Goal: Information Seeking & Learning: Compare options

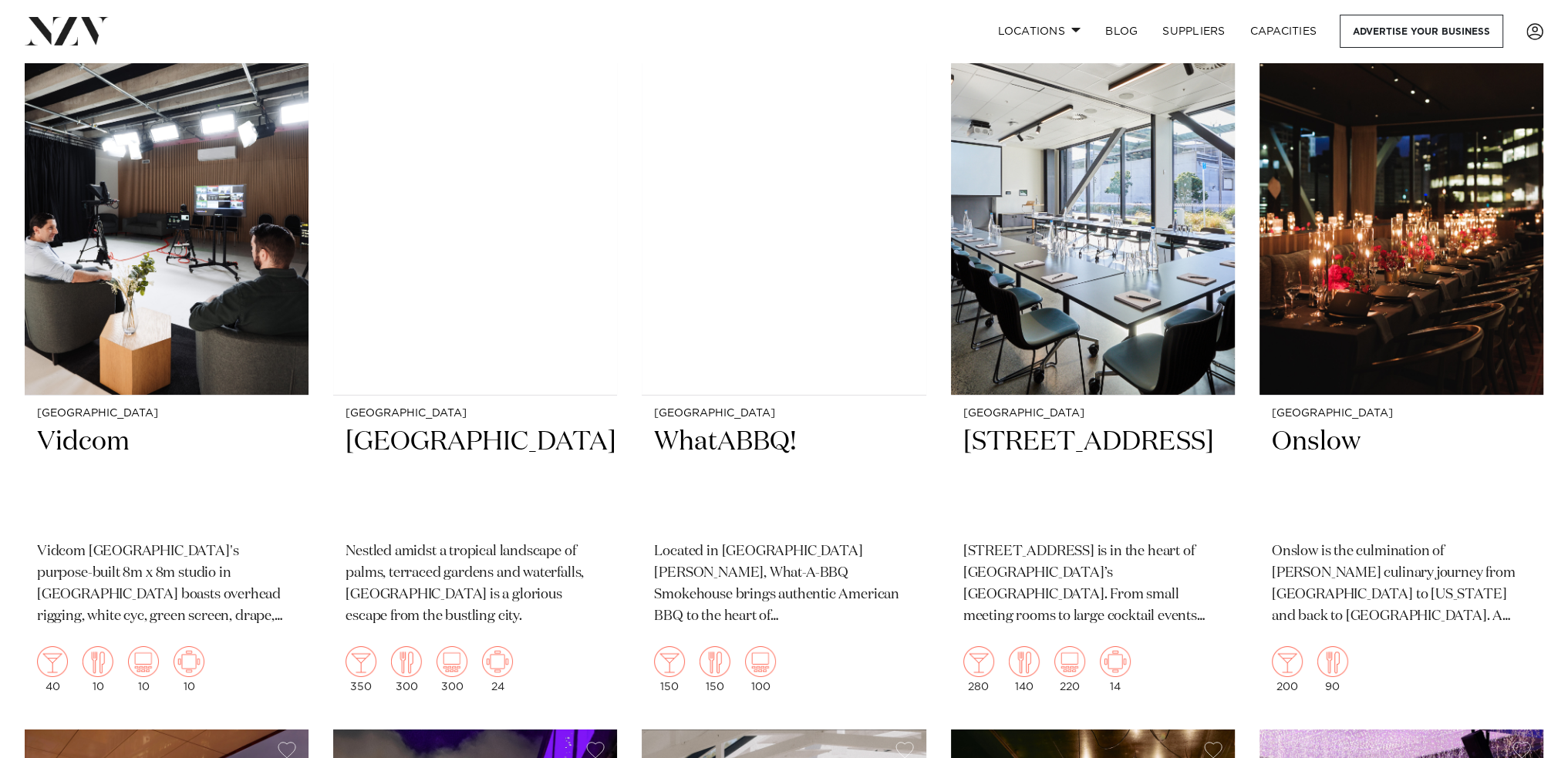
scroll to position [7016, 0]
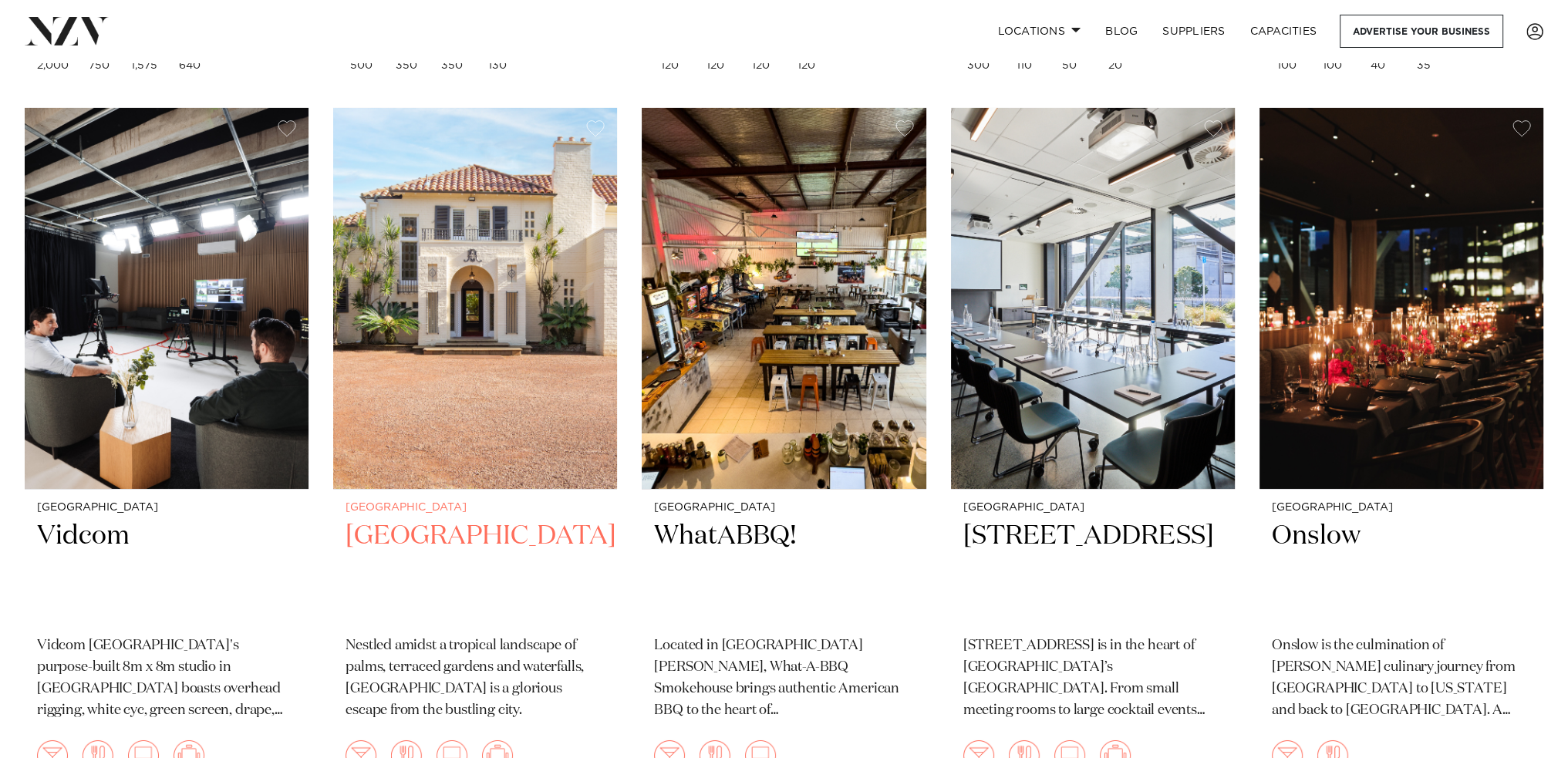
click at [525, 348] on img at bounding box center [474, 299] width 283 height 381
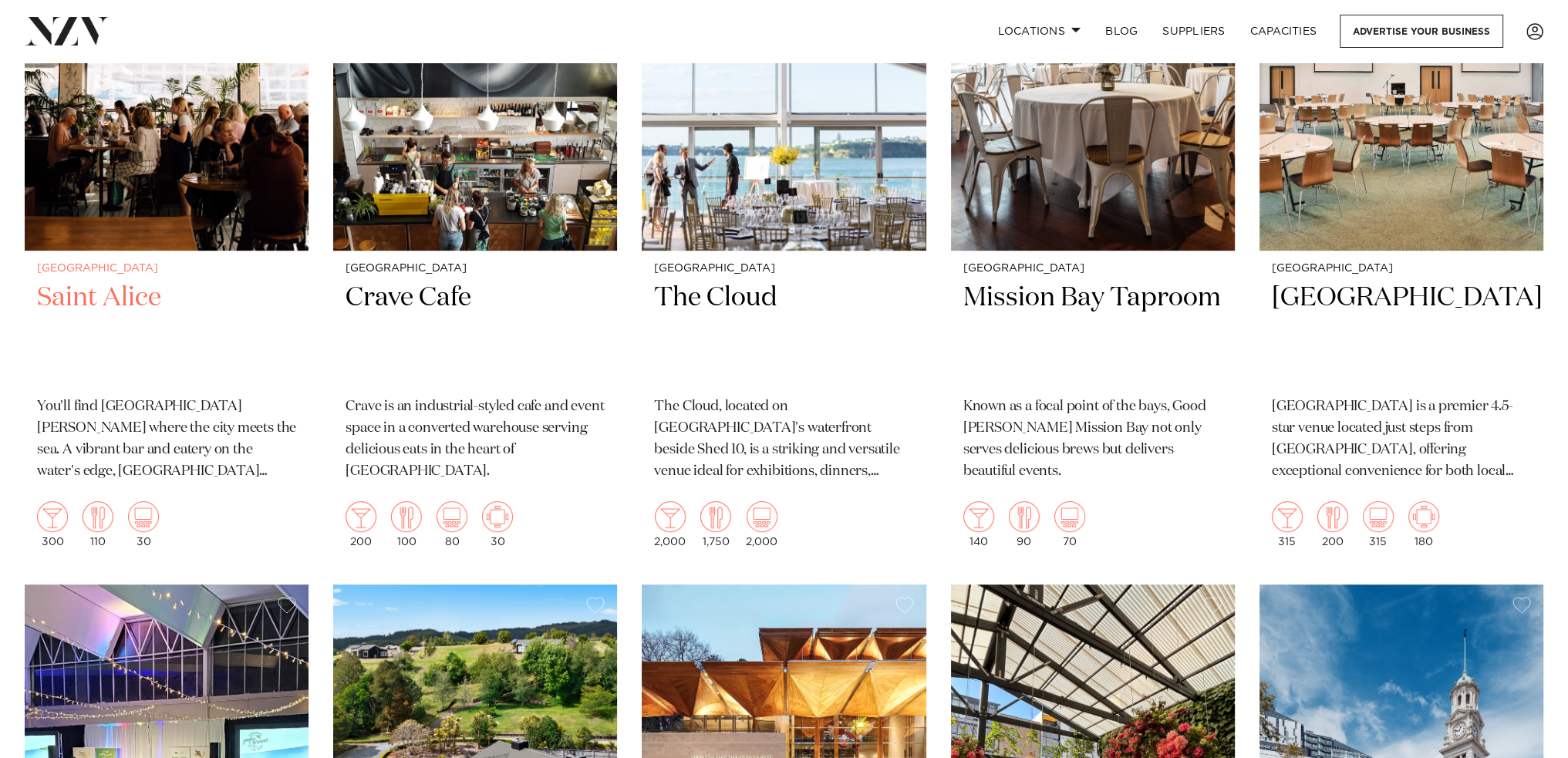
scroll to position [8607, 0]
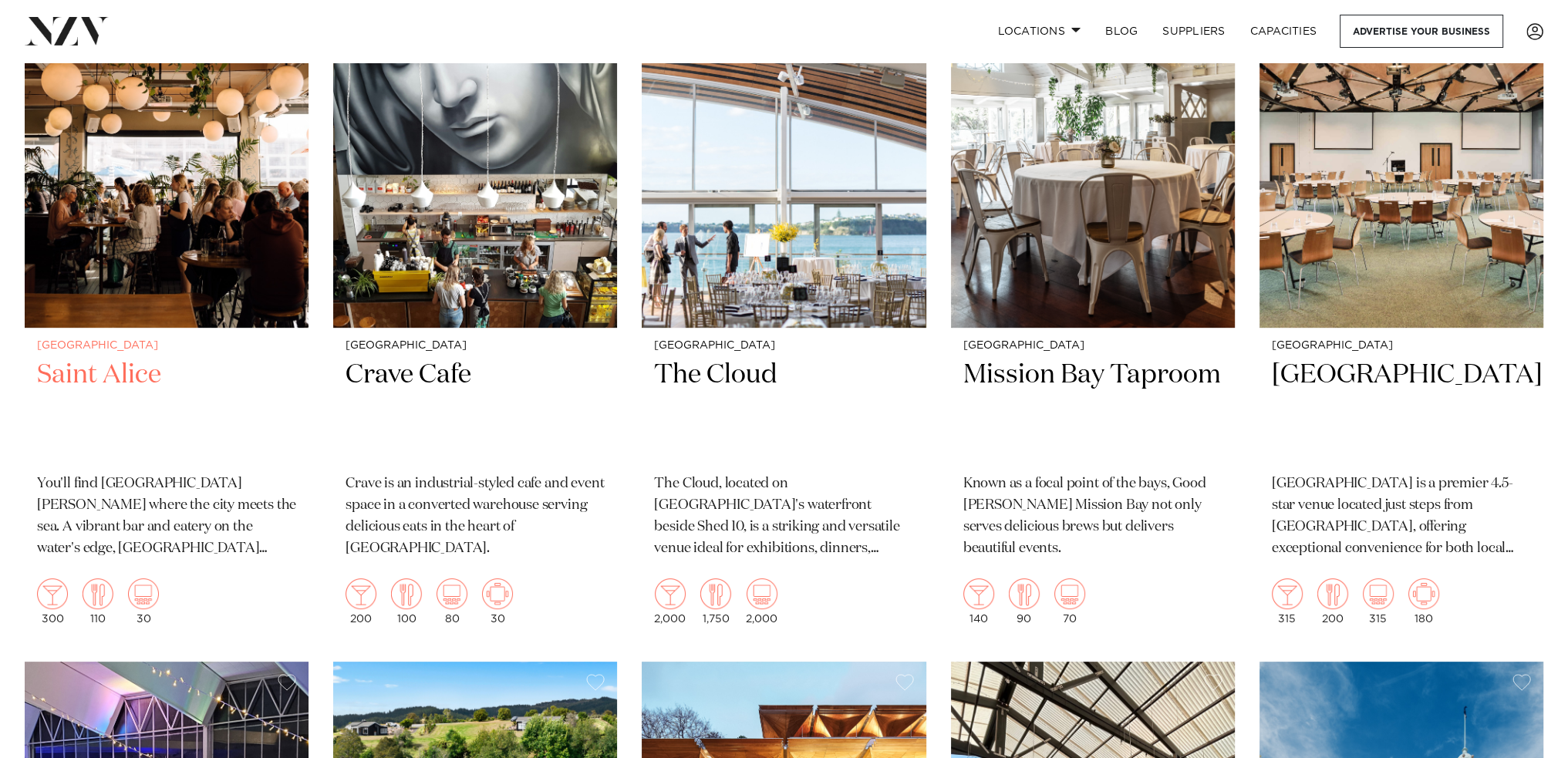
click at [195, 243] on img at bounding box center [166, 137] width 283 height 381
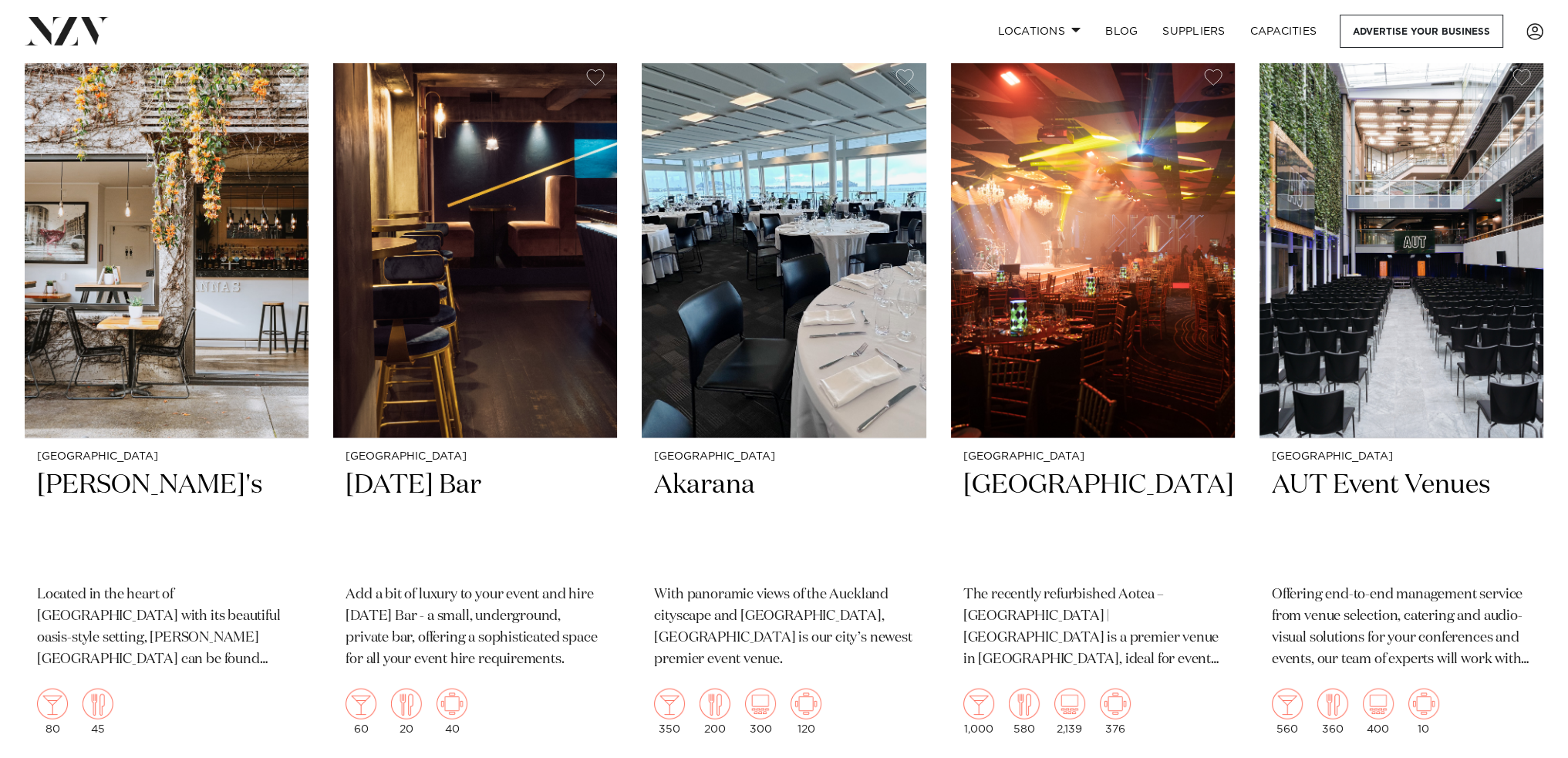
scroll to position [12813, 0]
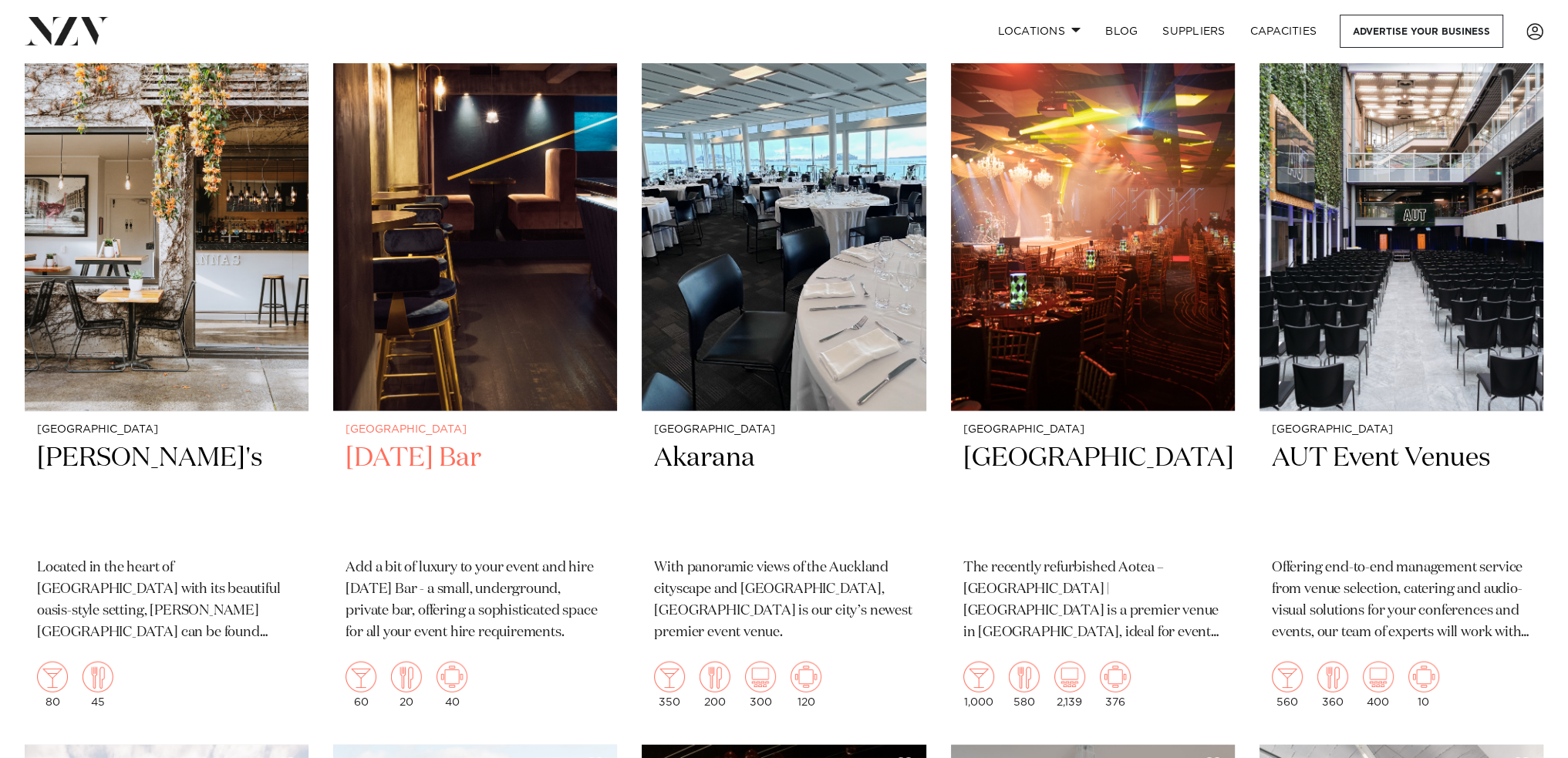
click at [477, 345] on img at bounding box center [474, 220] width 283 height 381
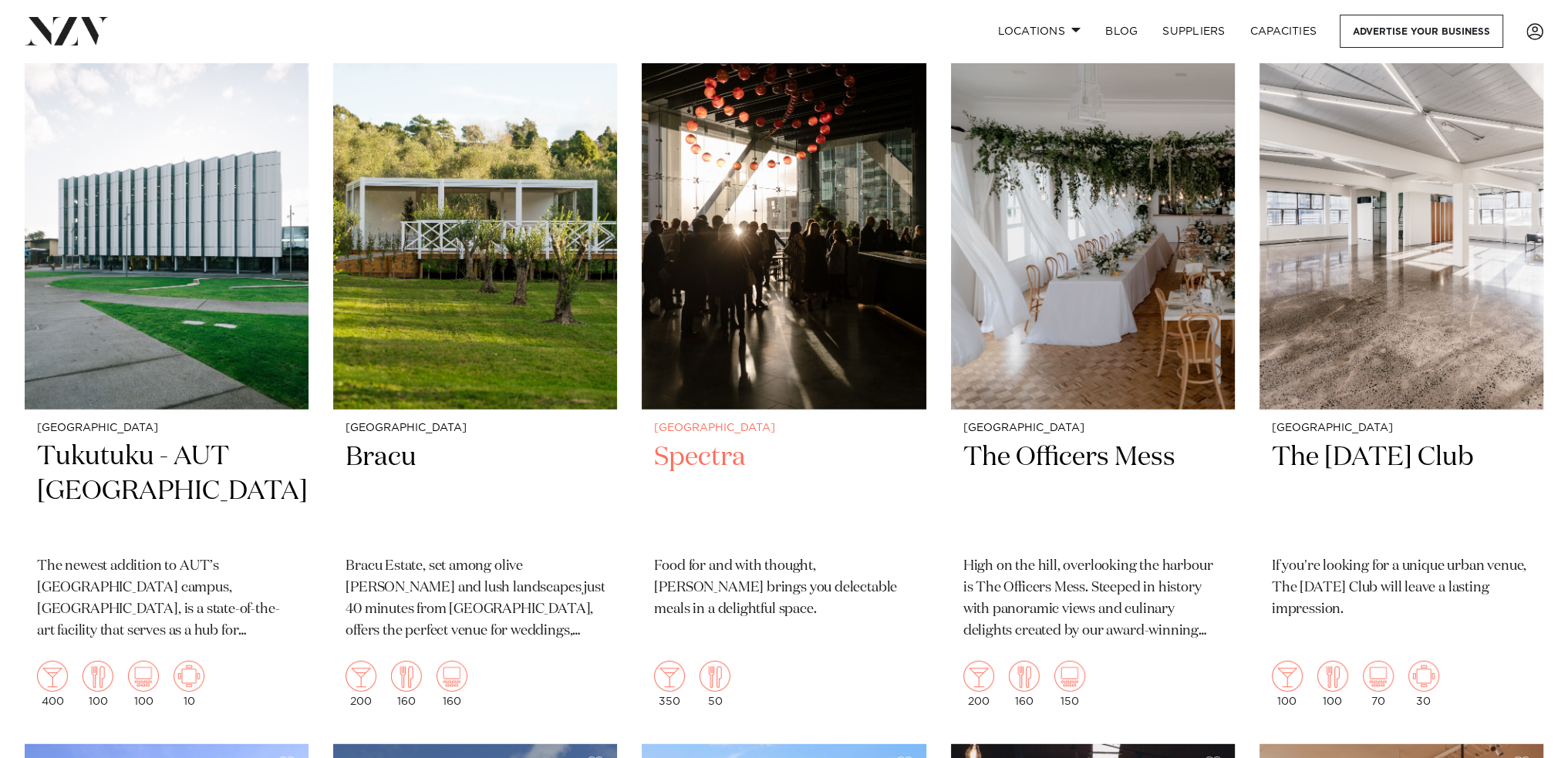
scroll to position [13530, 0]
click at [767, 342] on img at bounding box center [783, 219] width 283 height 381
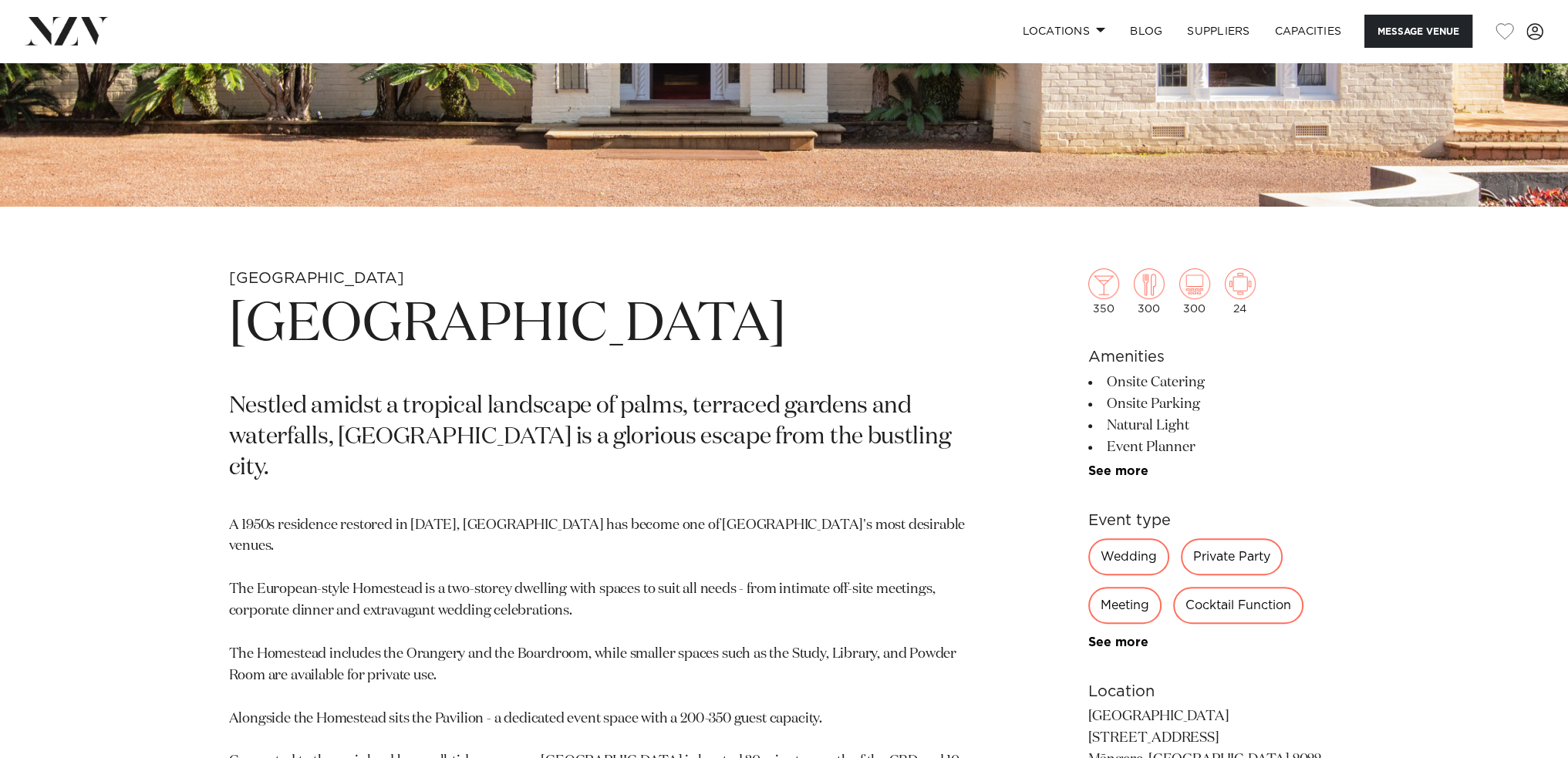
scroll to position [617, 0]
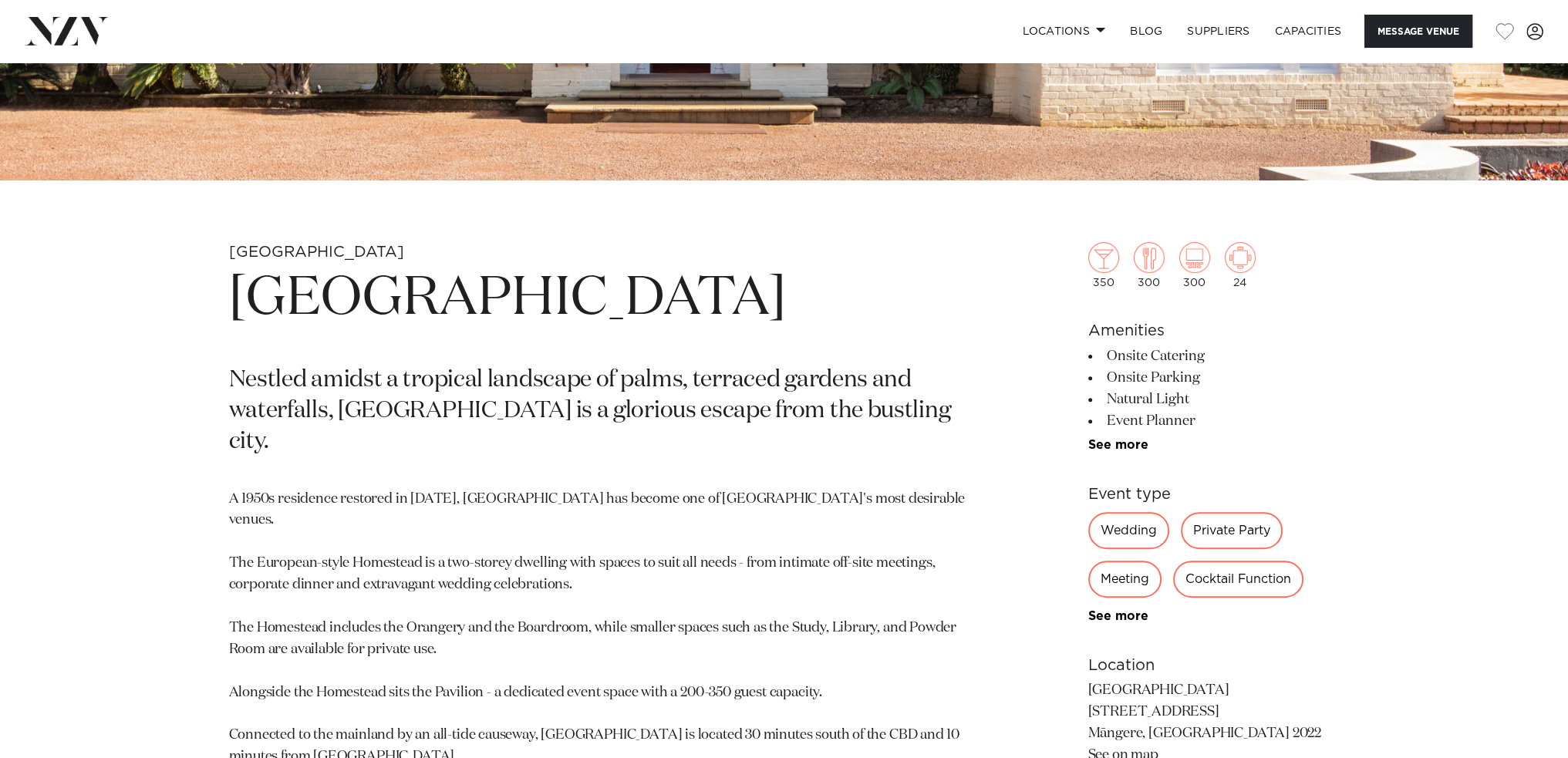
click at [1233, 534] on div "Private Party" at bounding box center [1232, 530] width 102 height 37
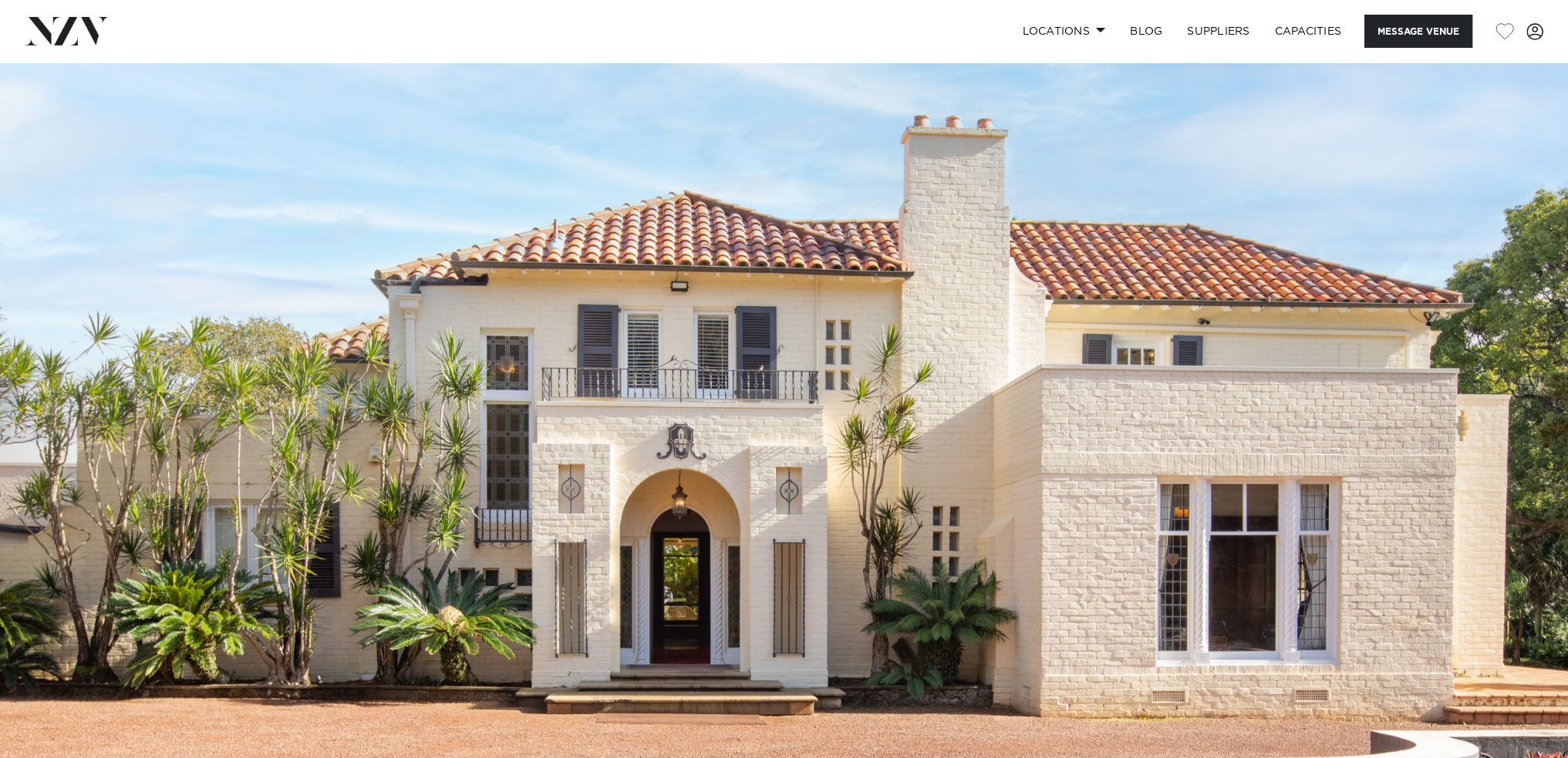
scroll to position [0, 0]
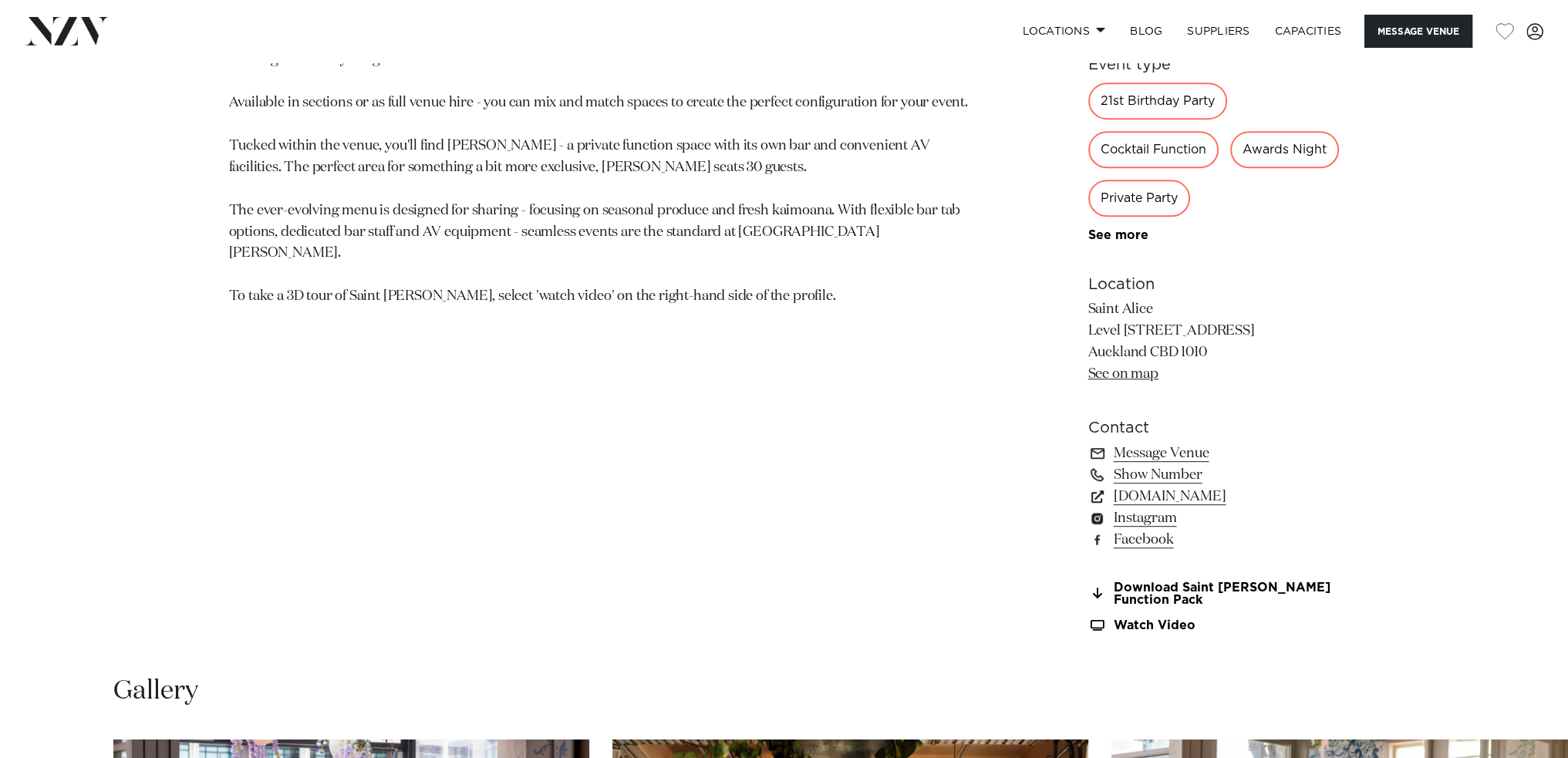
scroll to position [1080, 0]
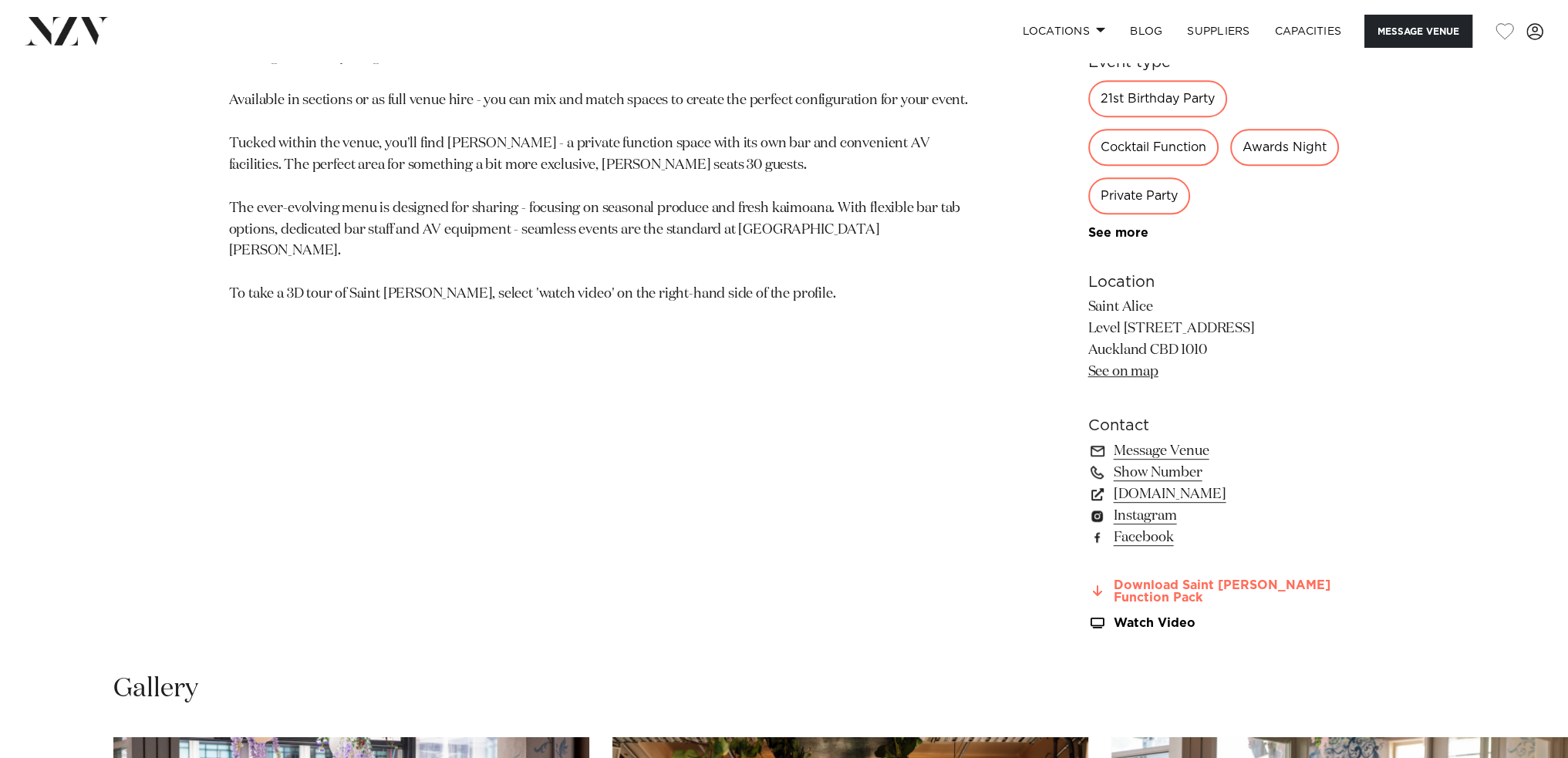
click at [1142, 585] on link "Download Saint Alice Function Pack" at bounding box center [1214, 592] width 251 height 26
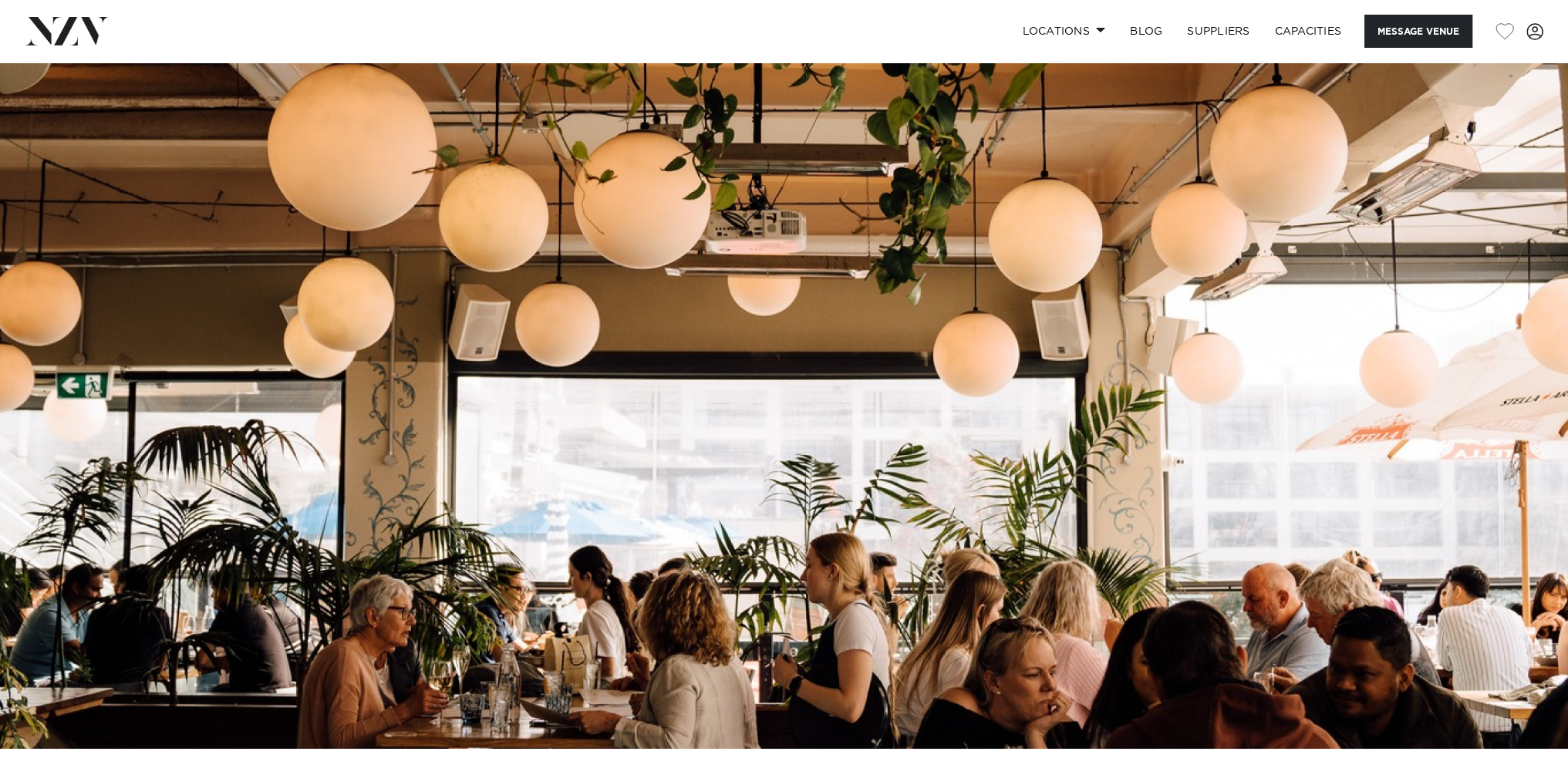
scroll to position [0, 0]
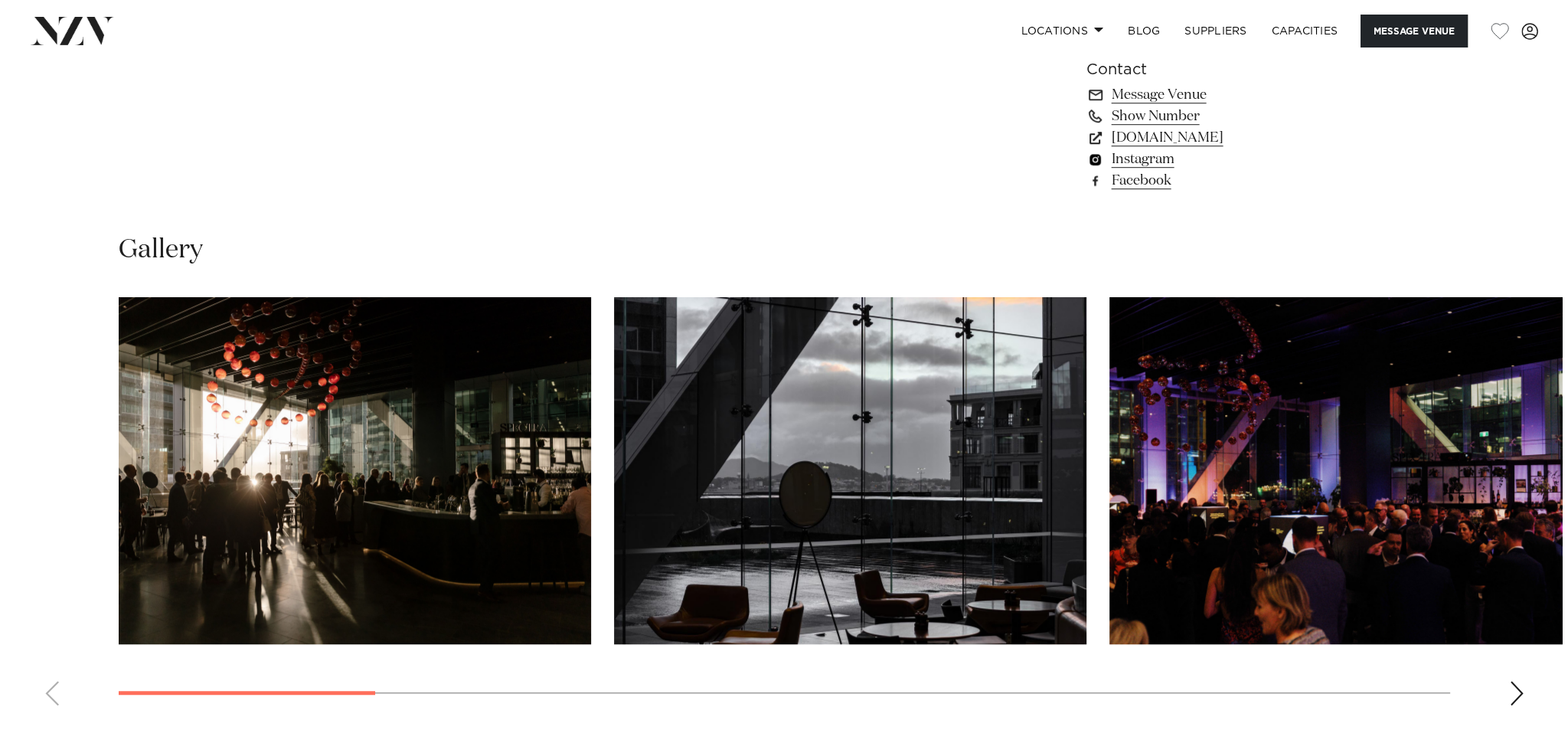
scroll to position [1378, 0]
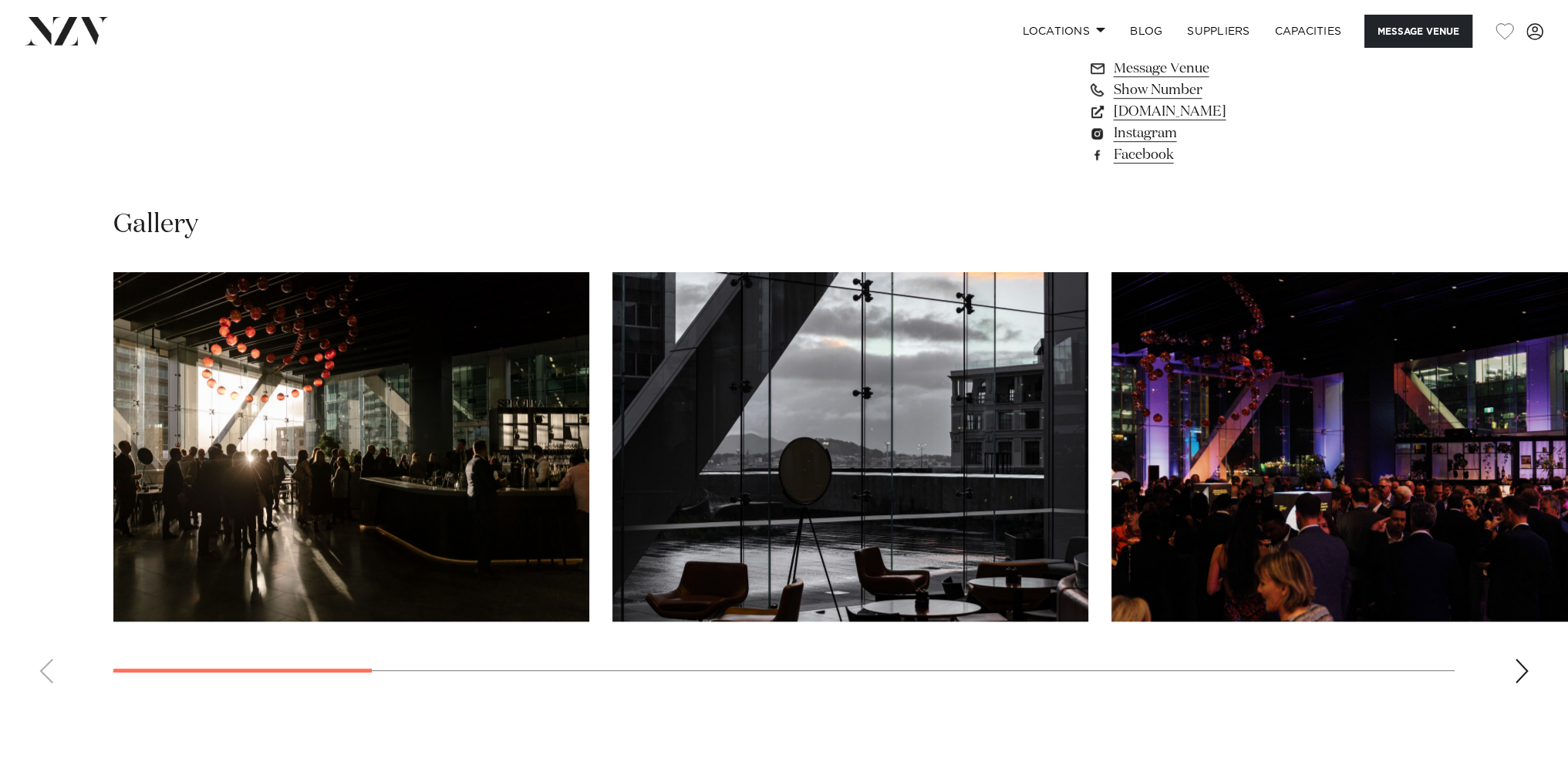
click at [1170, 517] on img "3 / 14" at bounding box center [1349, 447] width 476 height 350
